Goal: Task Accomplishment & Management: Complete application form

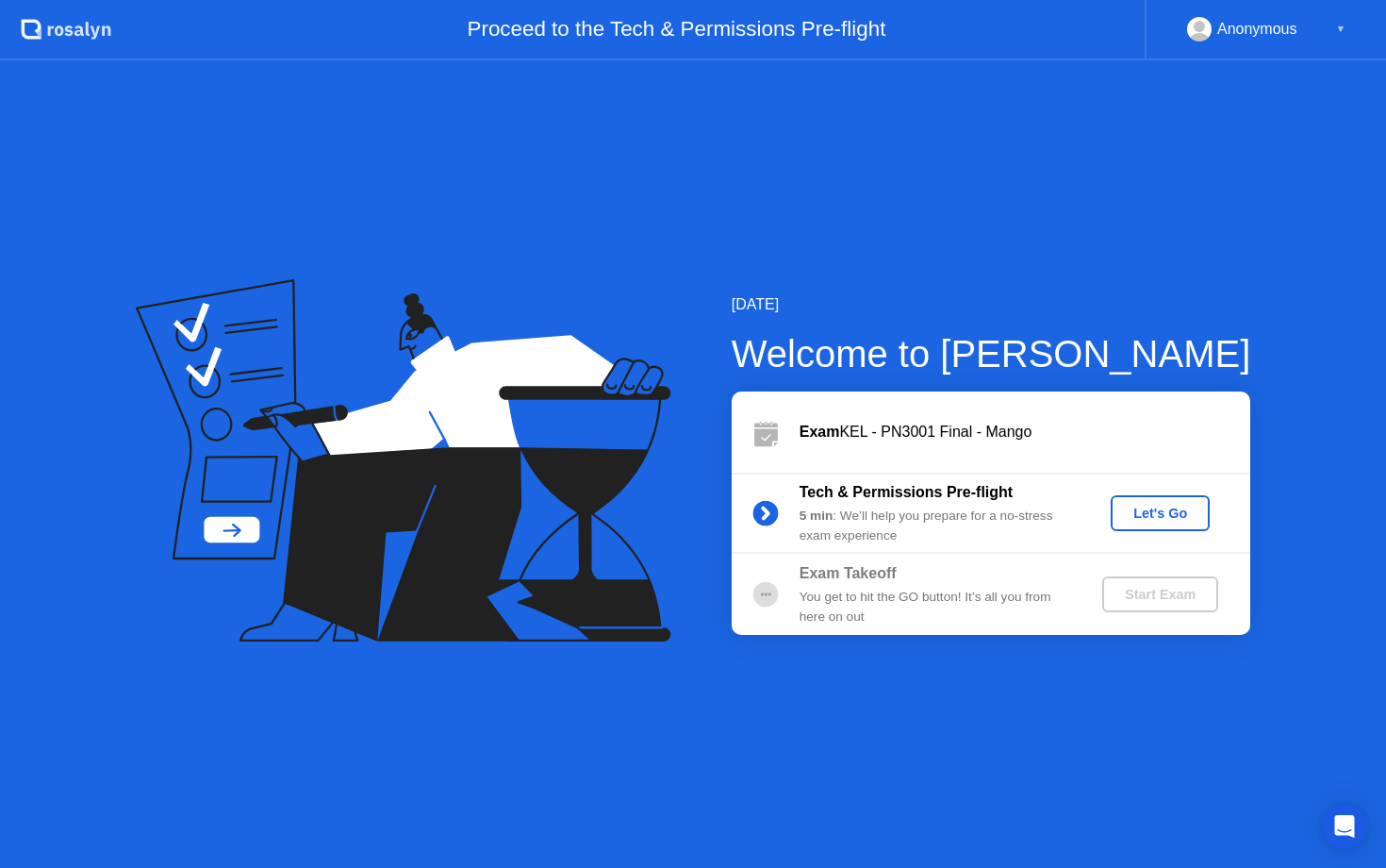
click at [1137, 509] on div "Let's Go" at bounding box center [1160, 512] width 84 height 15
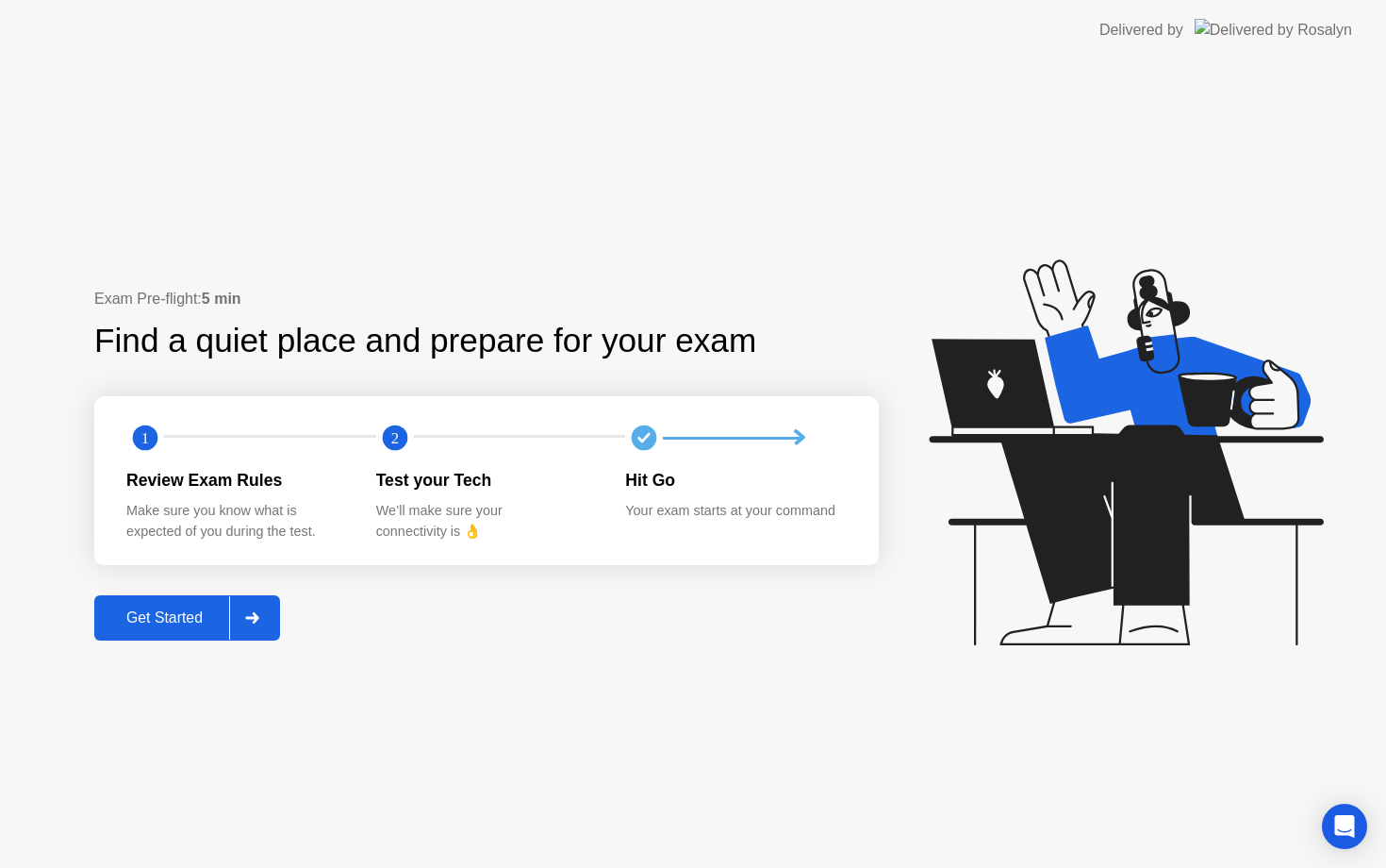
click at [253, 617] on icon at bounding box center [251, 617] width 13 height 11
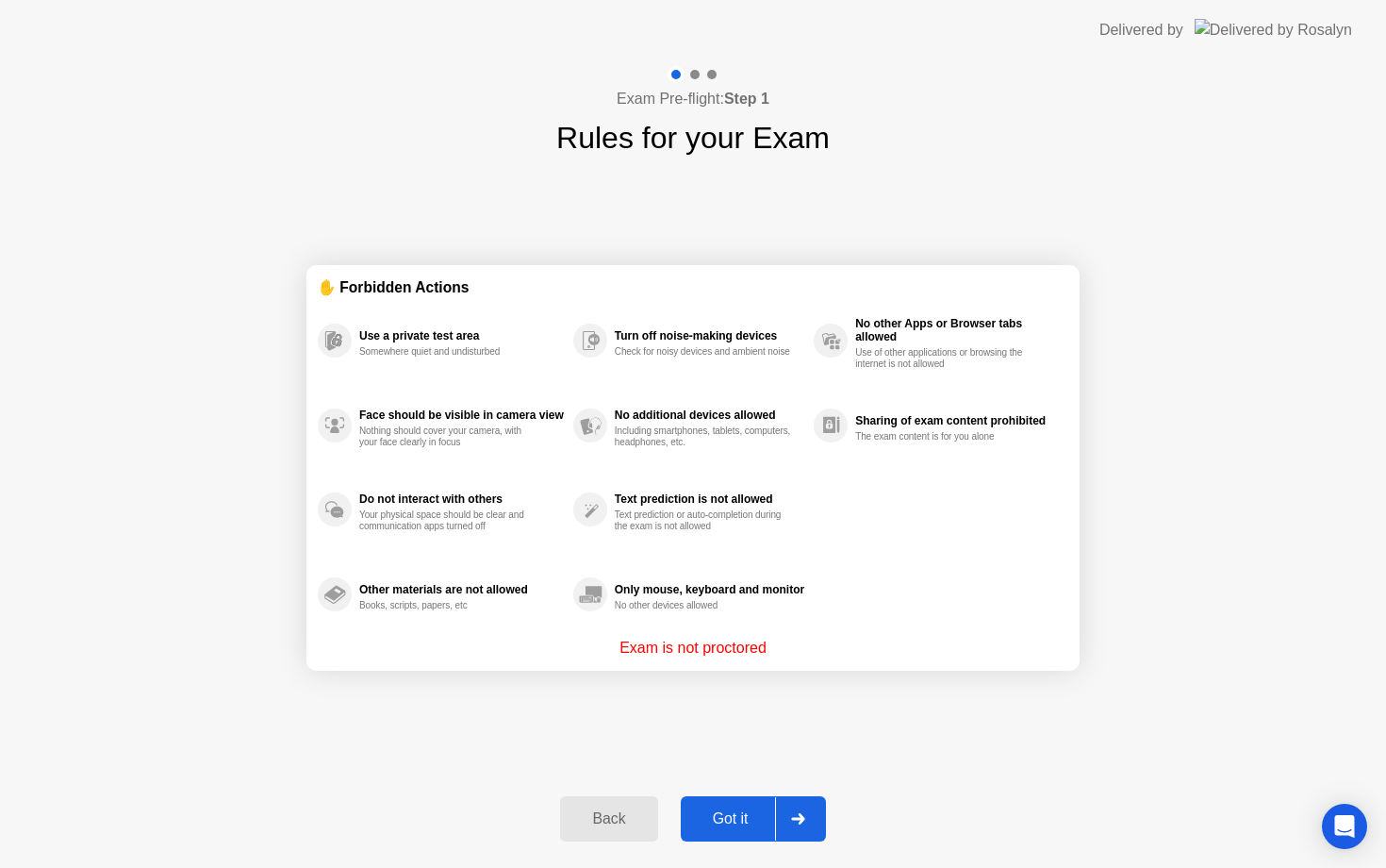
click at [809, 808] on div at bounding box center [797, 818] width 45 height 43
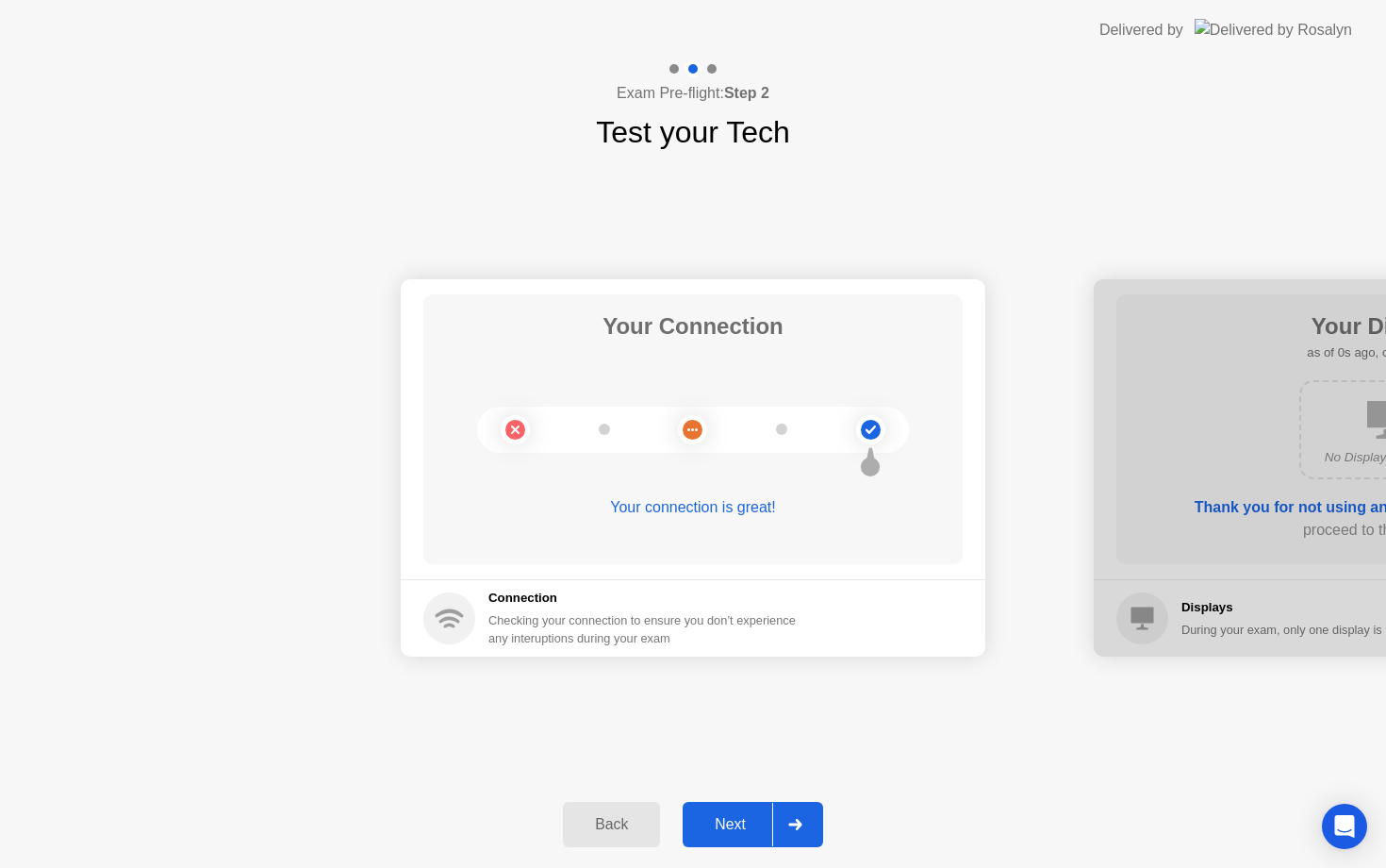
click at [799, 829] on icon at bounding box center [795, 824] width 14 height 11
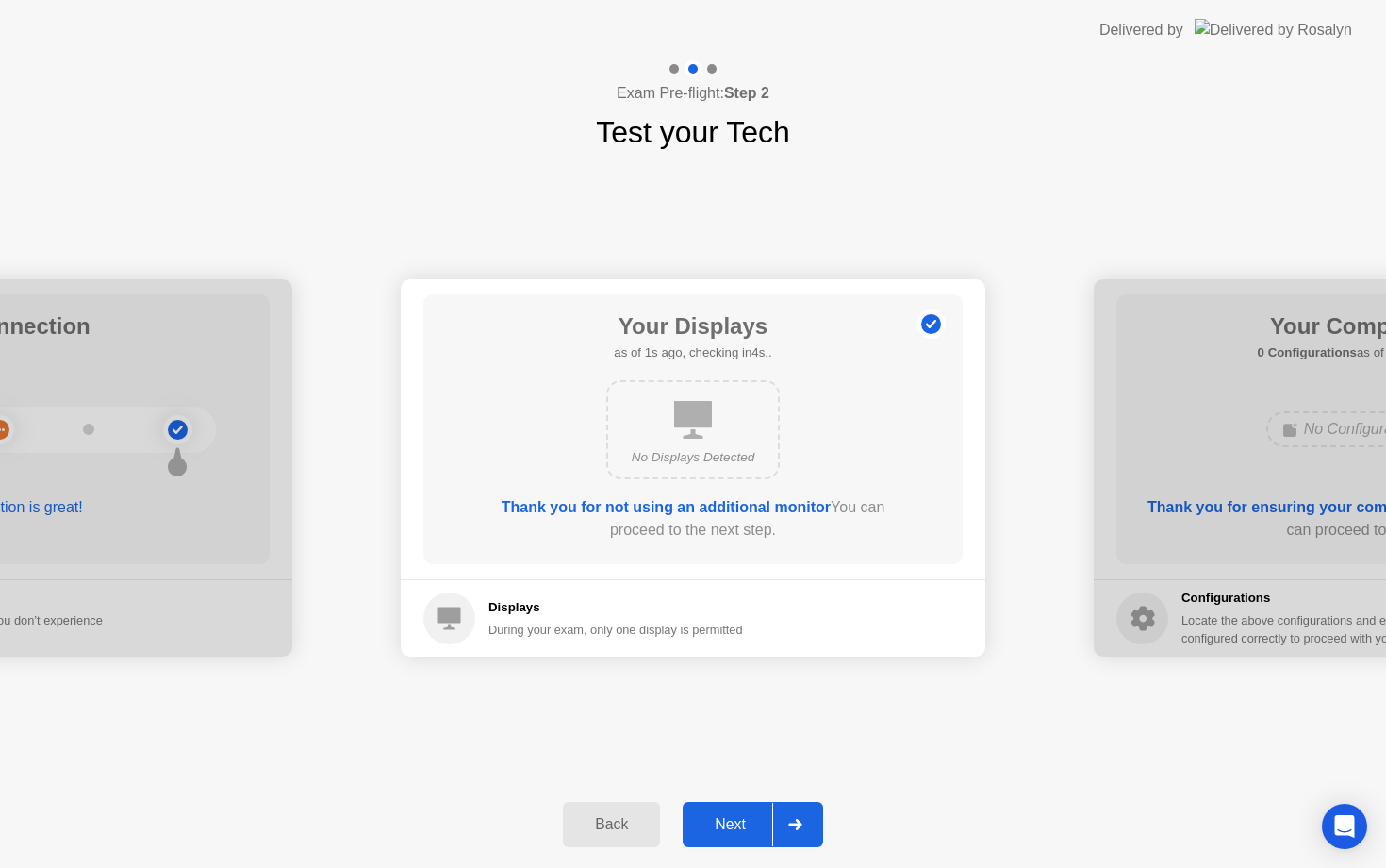
click at [801, 822] on icon at bounding box center [794, 824] width 13 height 11
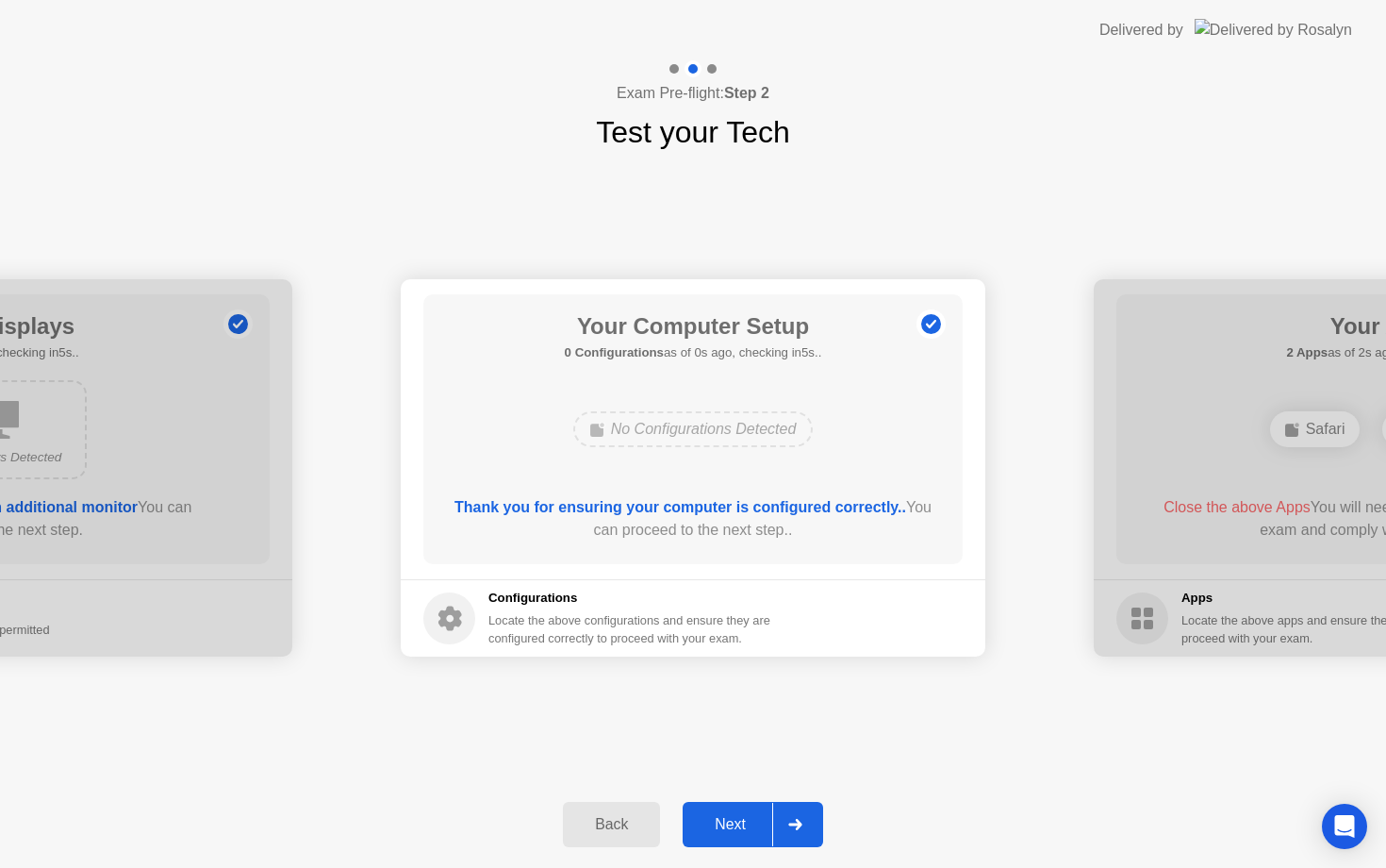
click at [801, 822] on icon at bounding box center [794, 824] width 13 height 11
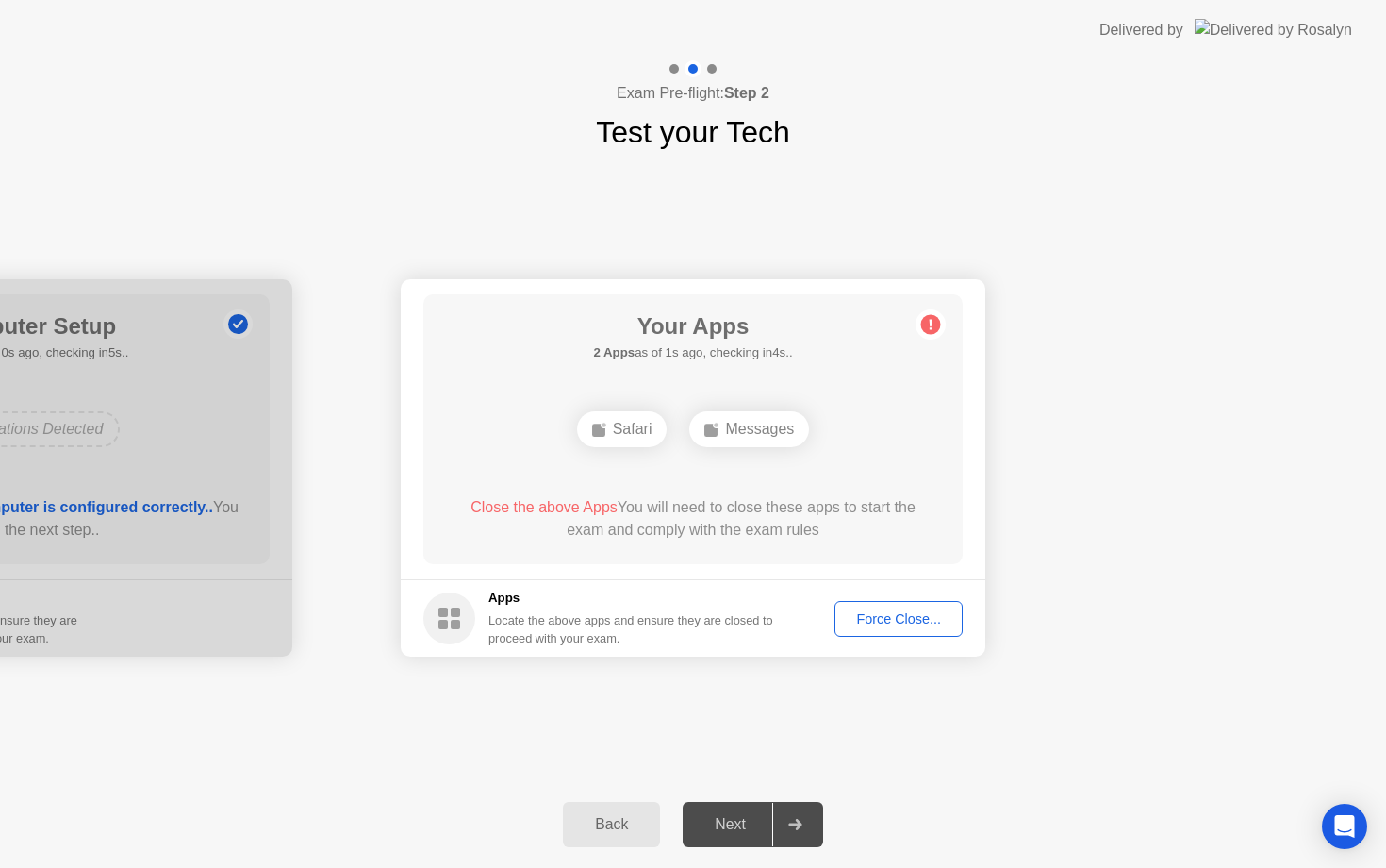
click at [857, 621] on div "Force Close..." at bounding box center [898, 618] width 115 height 15
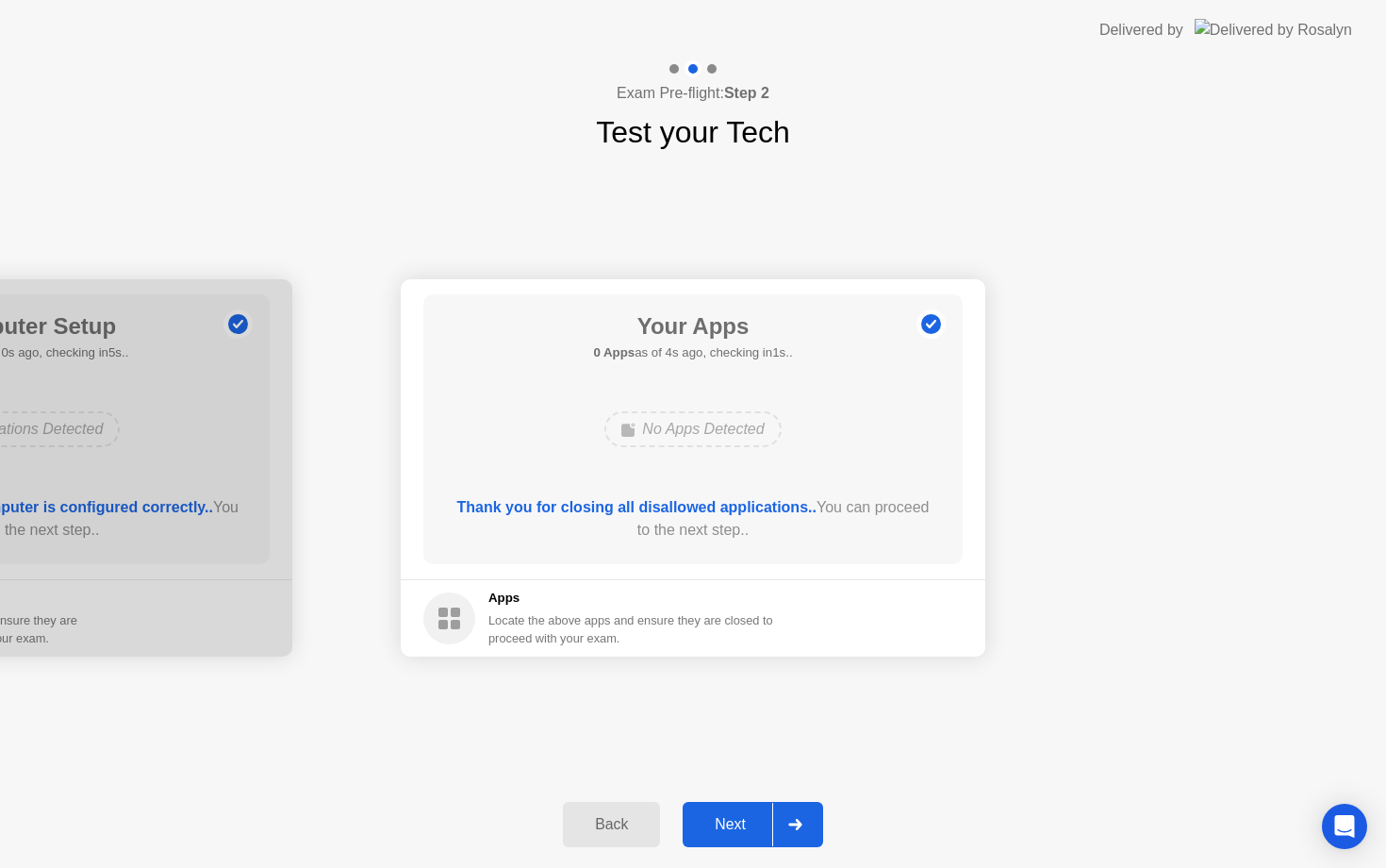
click at [760, 829] on div "Next" at bounding box center [730, 824] width 84 height 17
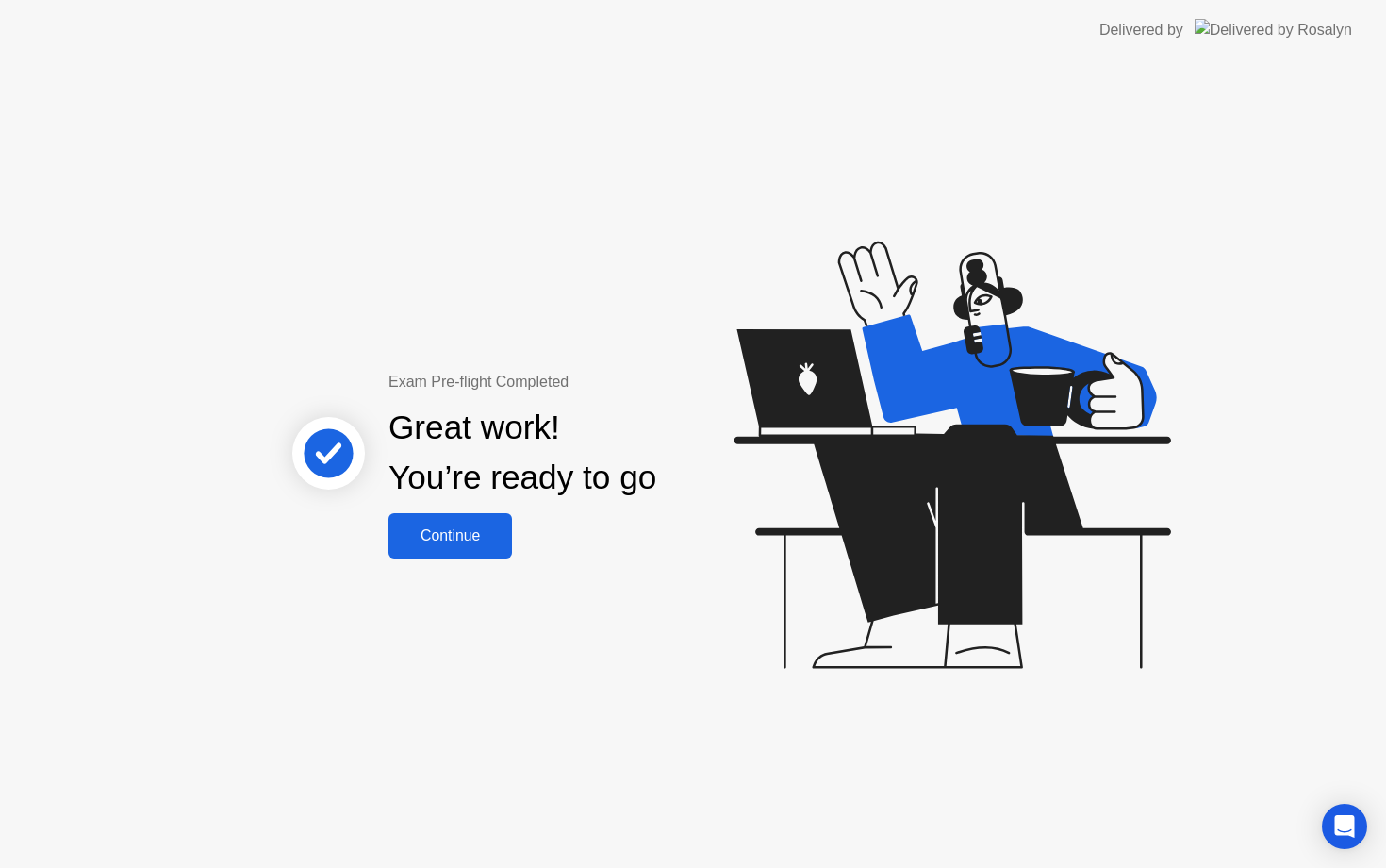
click at [454, 528] on div "Continue" at bounding box center [450, 535] width 112 height 17
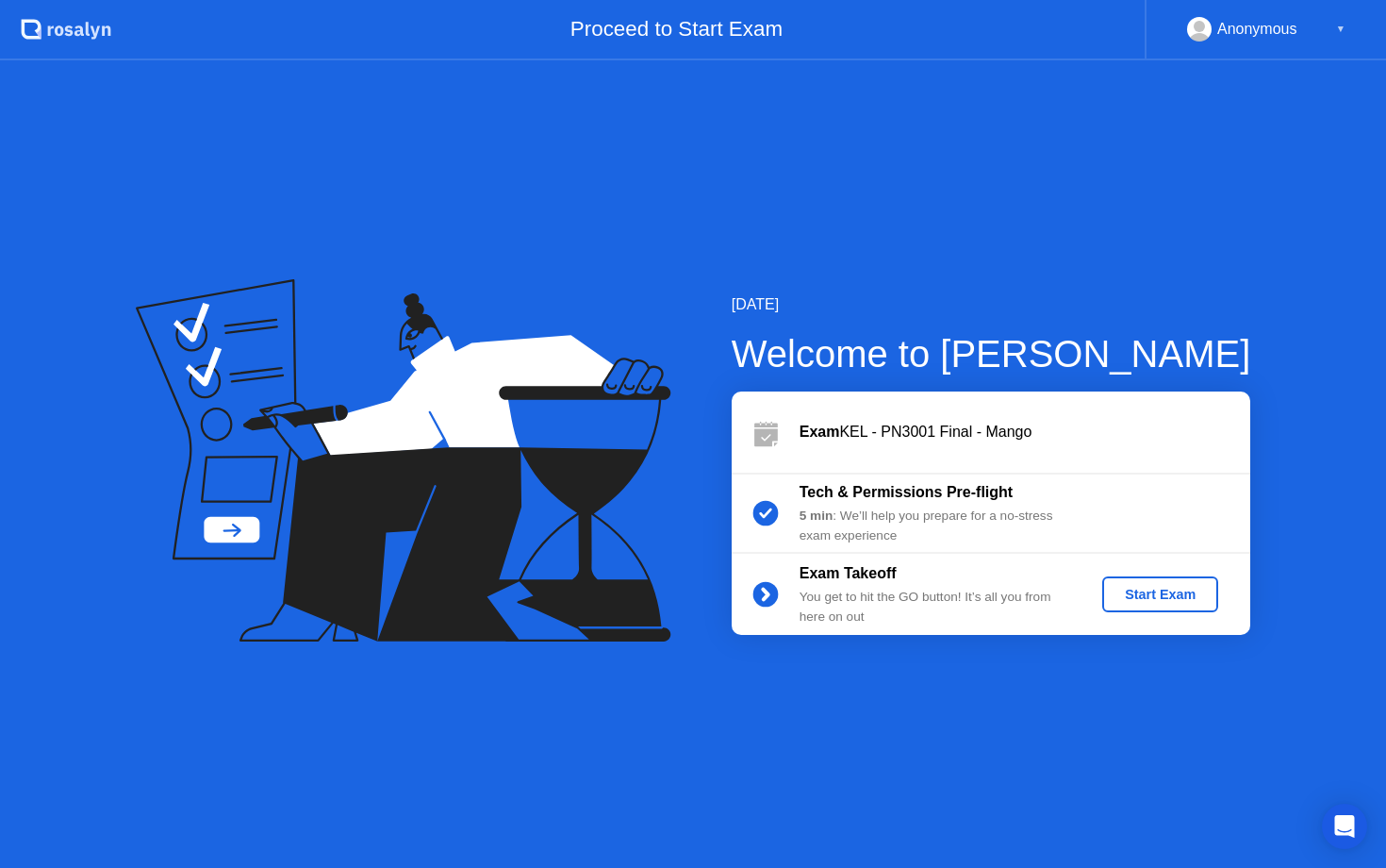
click at [1160, 583] on button "Start Exam" at bounding box center [1160, 594] width 116 height 36
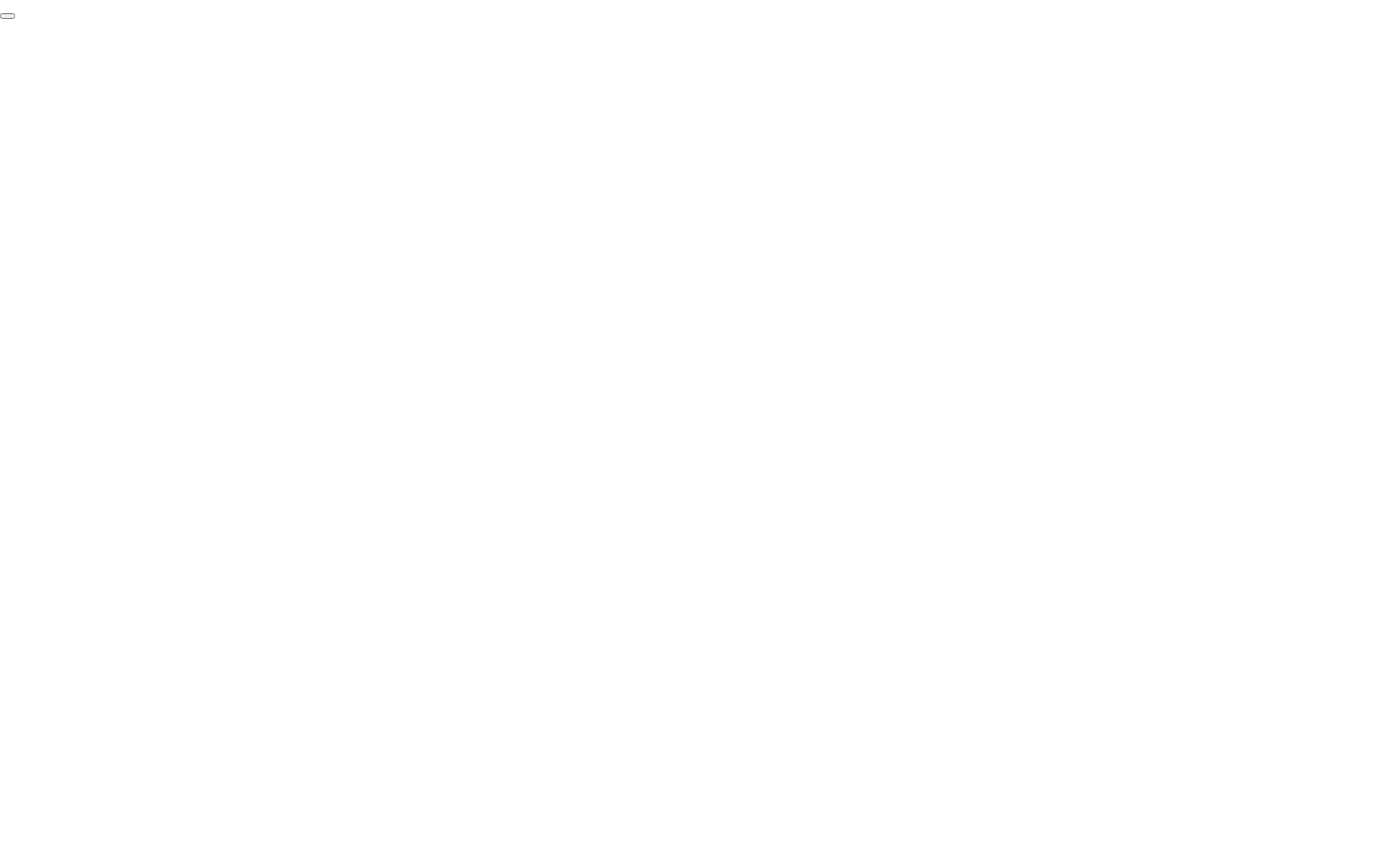
click div "End Proctoring Session"
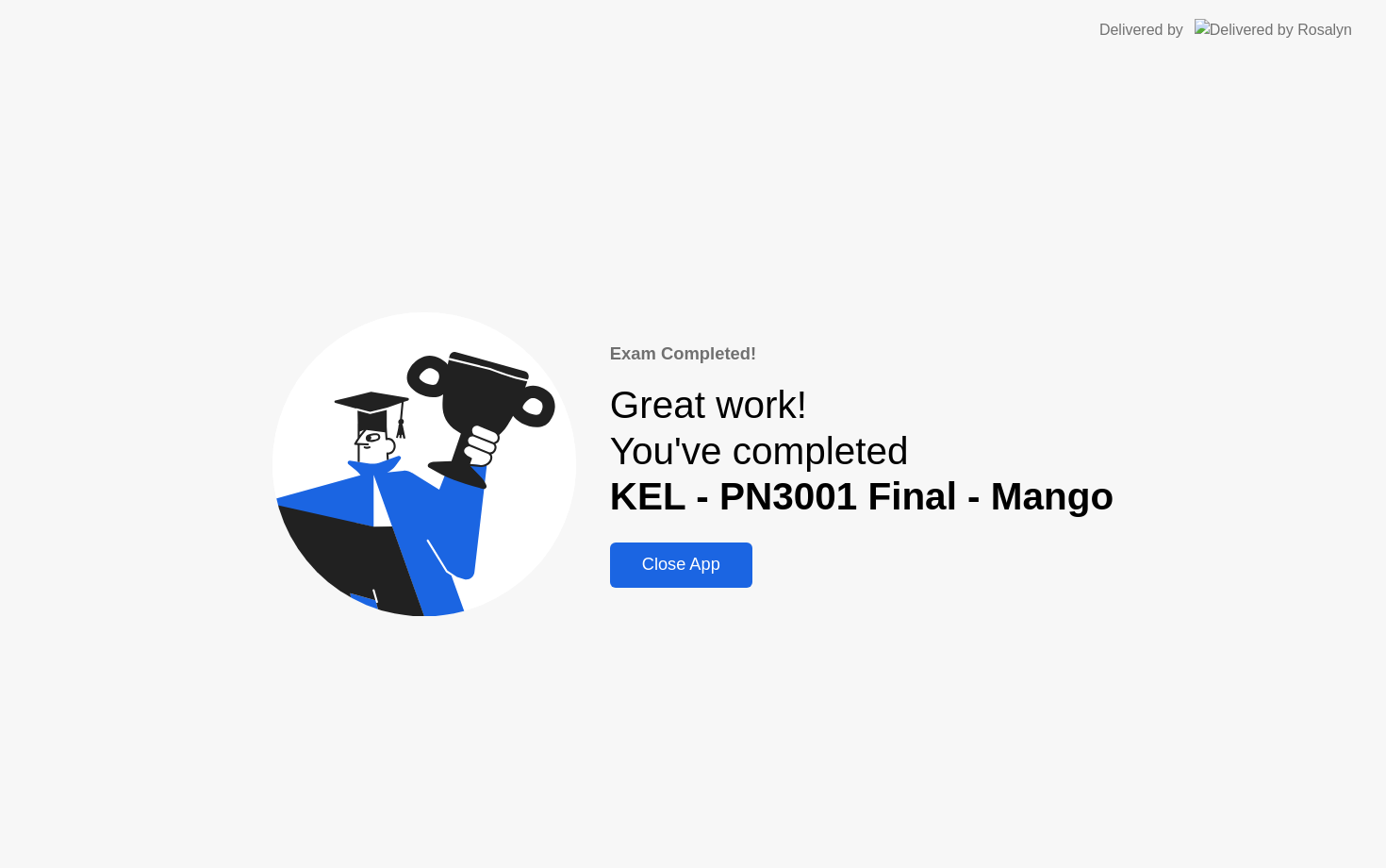
click at [684, 566] on div "Close App" at bounding box center [681, 565] width 131 height 20
